Goal: Task Accomplishment & Management: Use online tool/utility

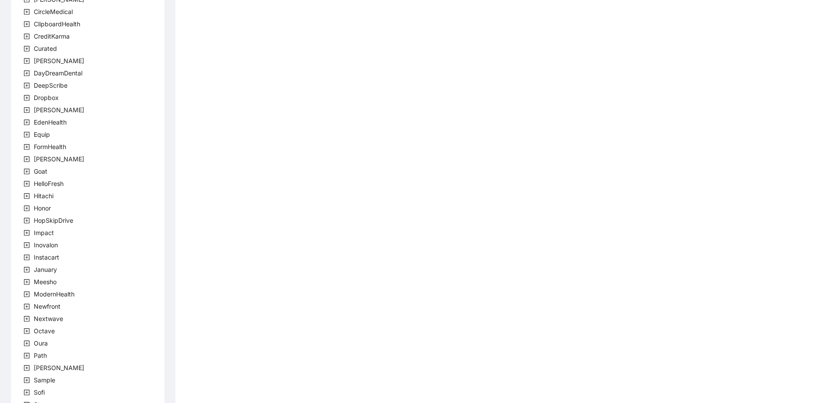
scroll to position [165, 0]
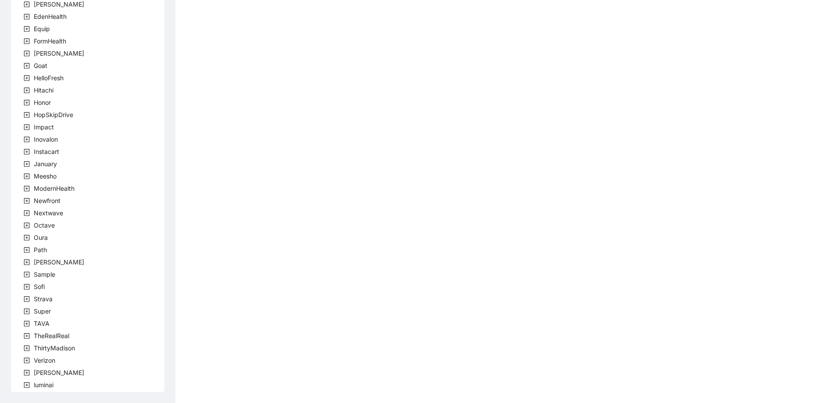
click at [28, 374] on icon "plus-square" at bounding box center [27, 372] width 6 height 6
click at [39, 385] on icon "plus-square" at bounding box center [37, 385] width 6 height 6
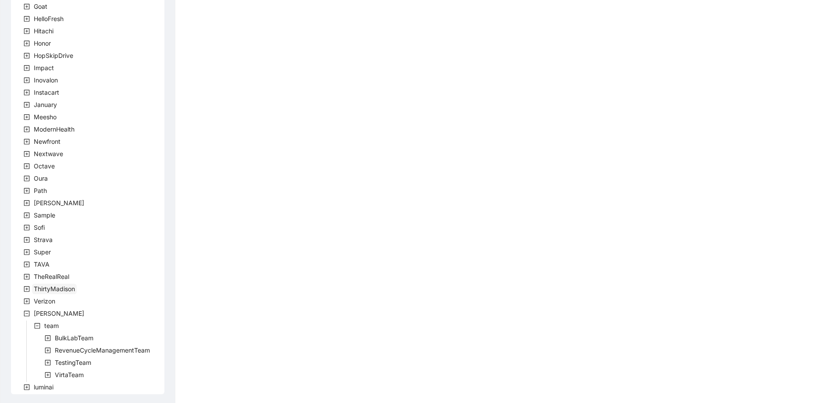
scroll to position [227, 0]
click at [48, 371] on icon "plus-square" at bounding box center [48, 372] width 6 height 6
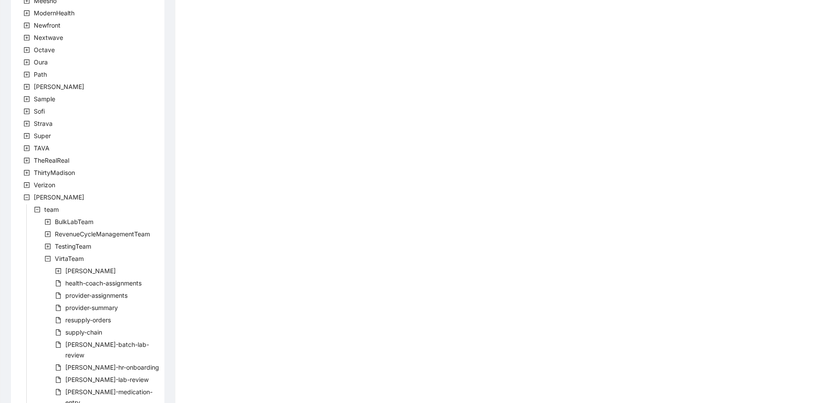
scroll to position [348, 0]
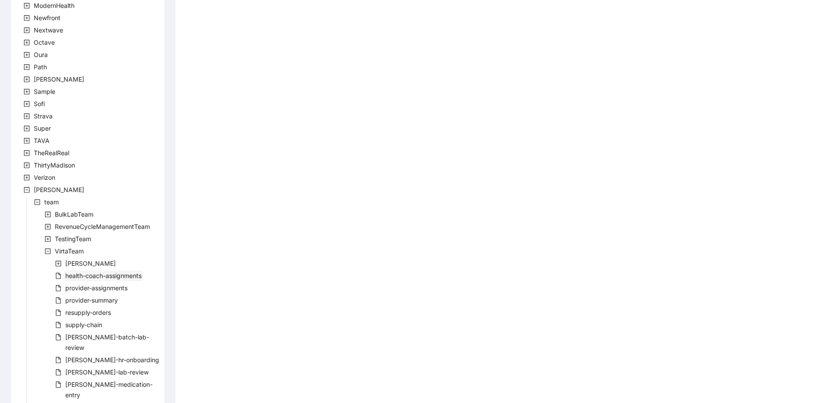
click at [94, 278] on span "health-coach-assignments" at bounding box center [103, 275] width 76 height 7
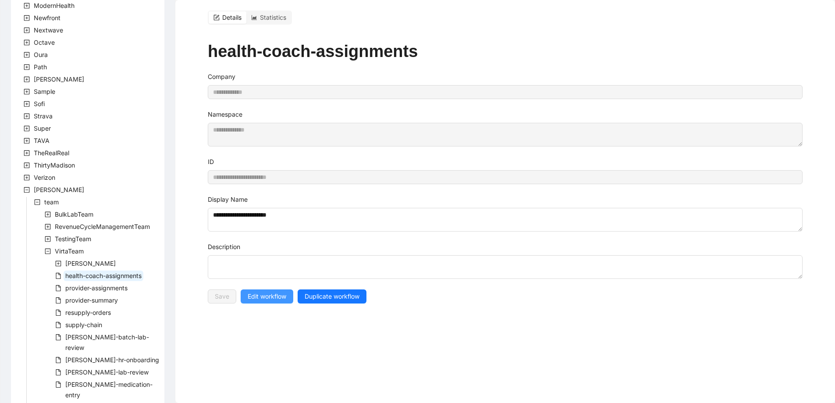
click at [263, 292] on span "Edit workflow" at bounding box center [267, 296] width 39 height 10
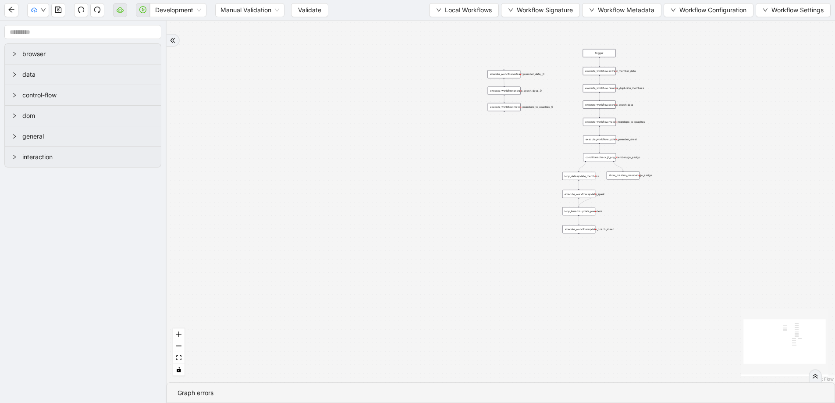
drag, startPoint x: 437, startPoint y: 170, endPoint x: 337, endPoint y: 272, distance: 142.6
click at [337, 277] on div "trigger execute_workflow:extract_member_data execute_workflow:extract_coach_dat…" at bounding box center [501, 202] width 668 height 362
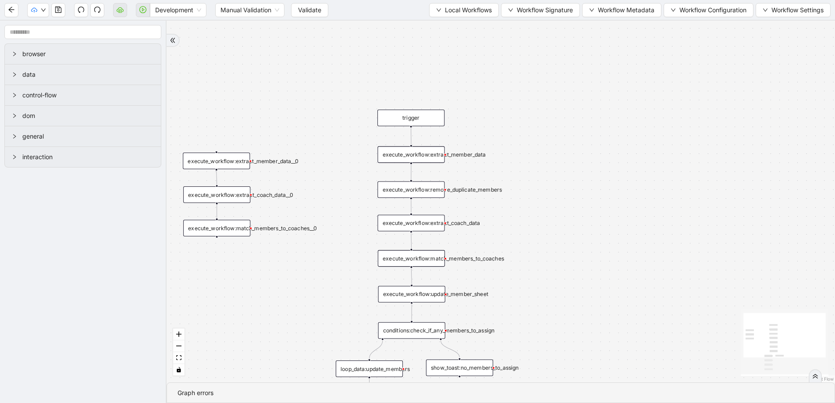
drag, startPoint x: 501, startPoint y: 162, endPoint x: 376, endPoint y: 177, distance: 126.2
